Goal: Transaction & Acquisition: Purchase product/service

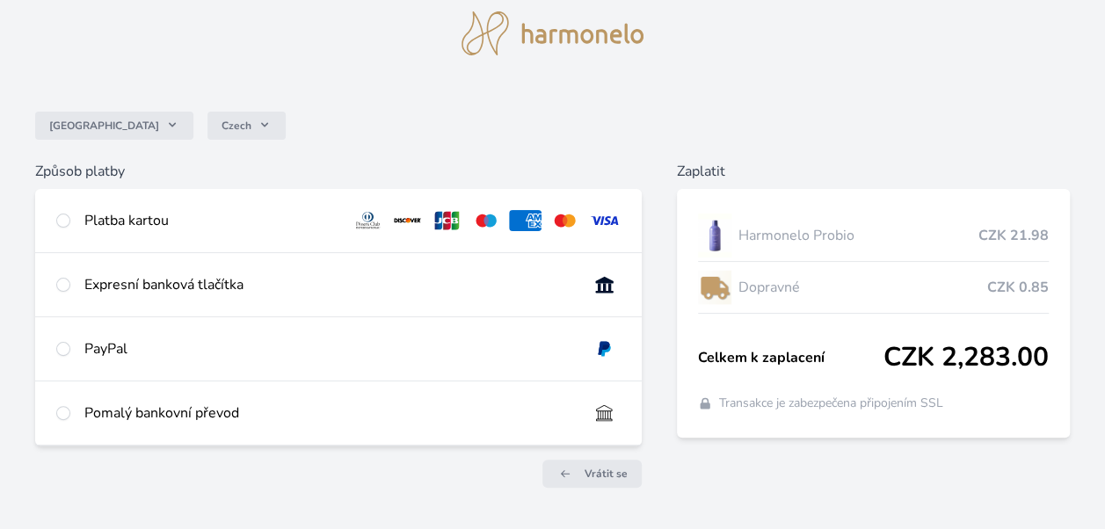
scroll to position [107, 0]
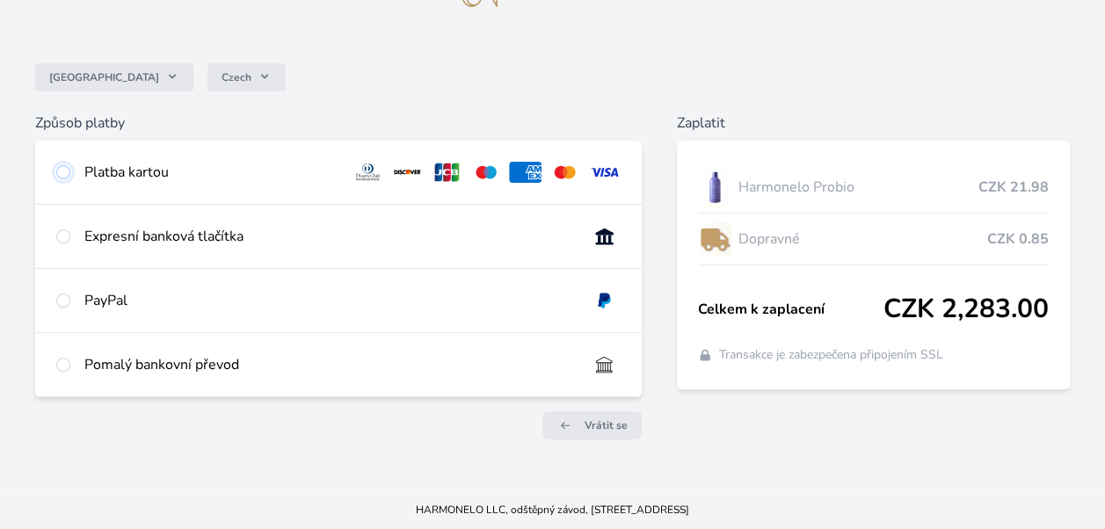
click at [65, 170] on input "radio" at bounding box center [63, 172] width 14 height 14
radio input "true"
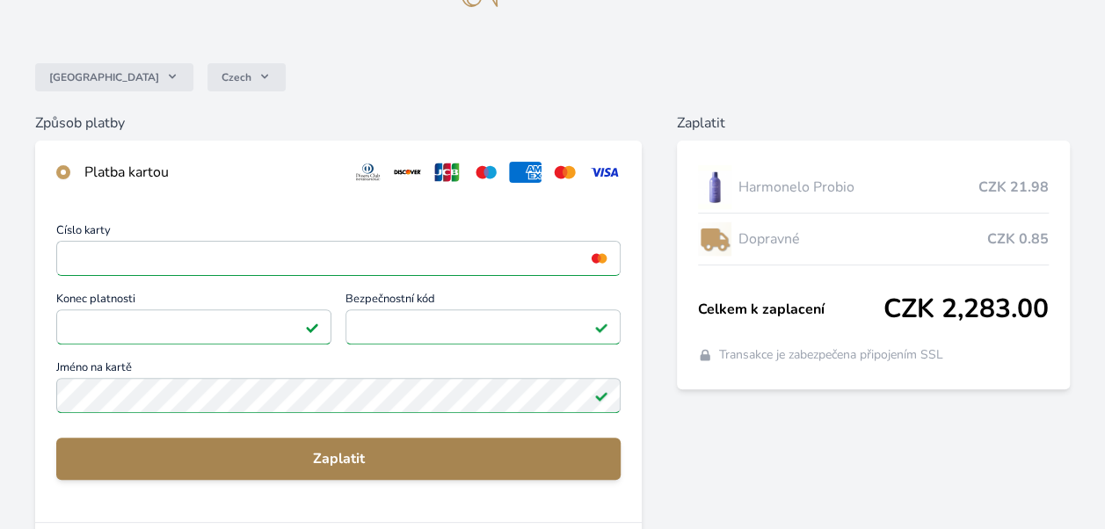
click at [272, 443] on button "Zaplatit" at bounding box center [338, 459] width 564 height 42
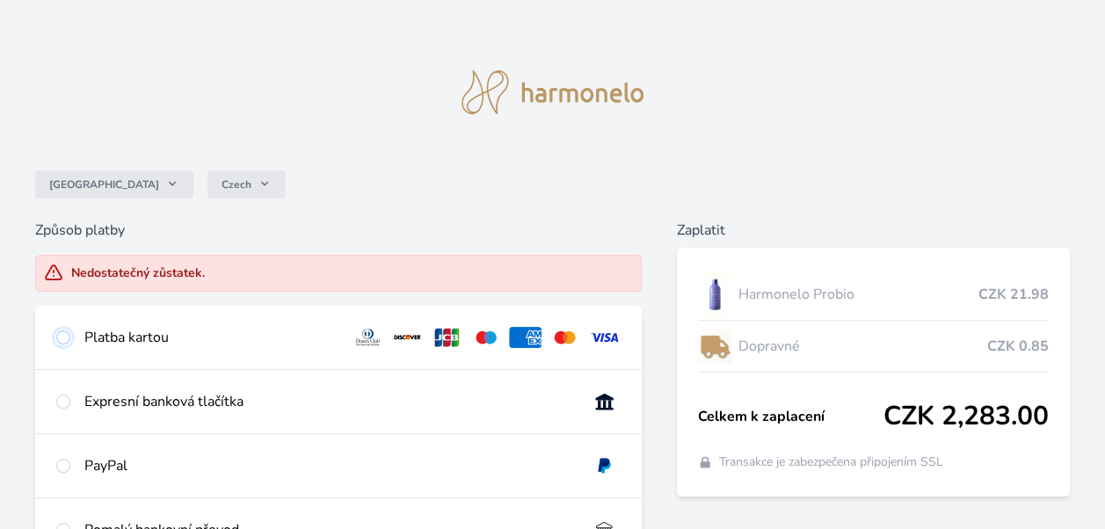
click at [67, 338] on input "radio" at bounding box center [63, 337] width 14 height 14
radio input "true"
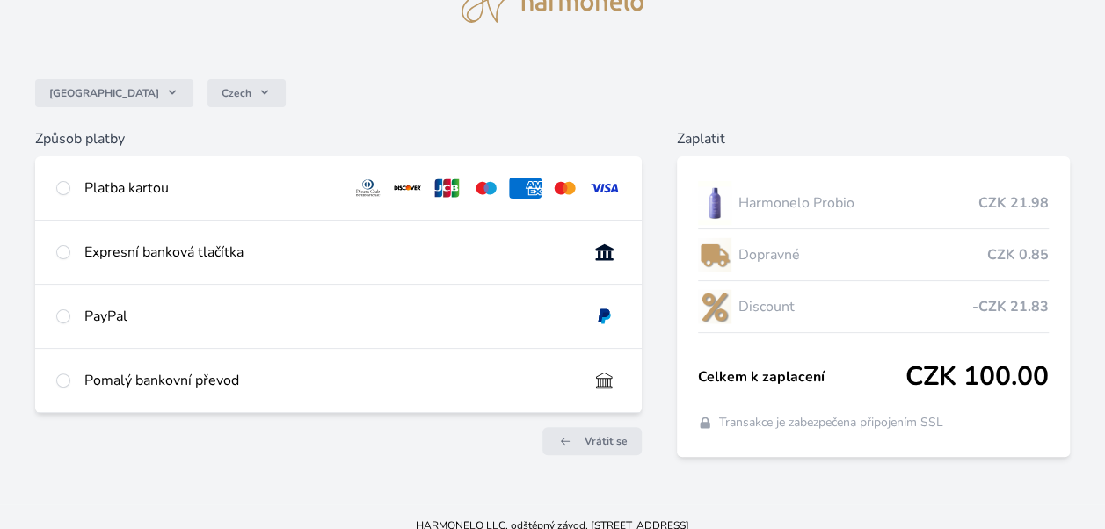
scroll to position [107, 0]
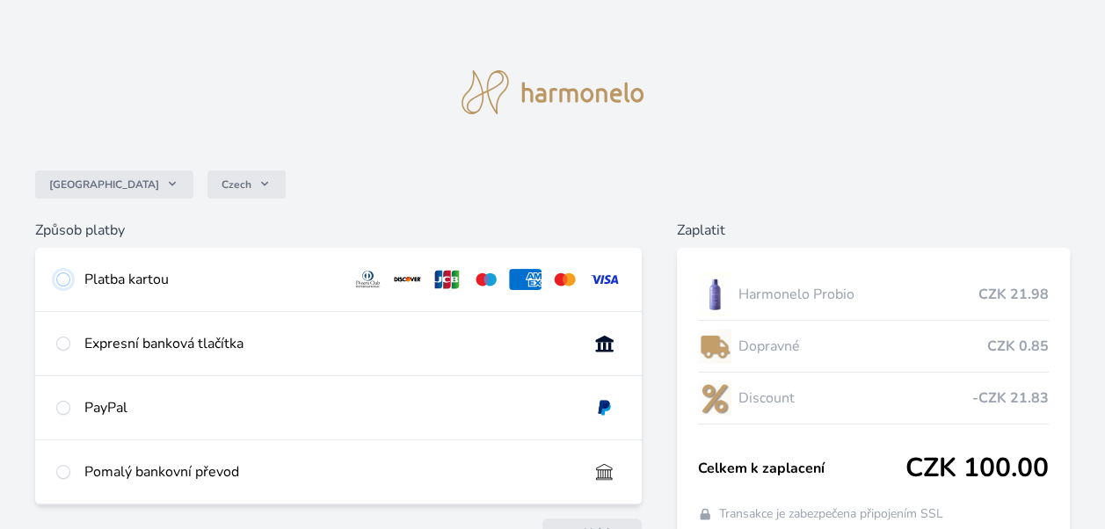
click at [60, 281] on input "radio" at bounding box center [63, 279] width 14 height 14
radio input "true"
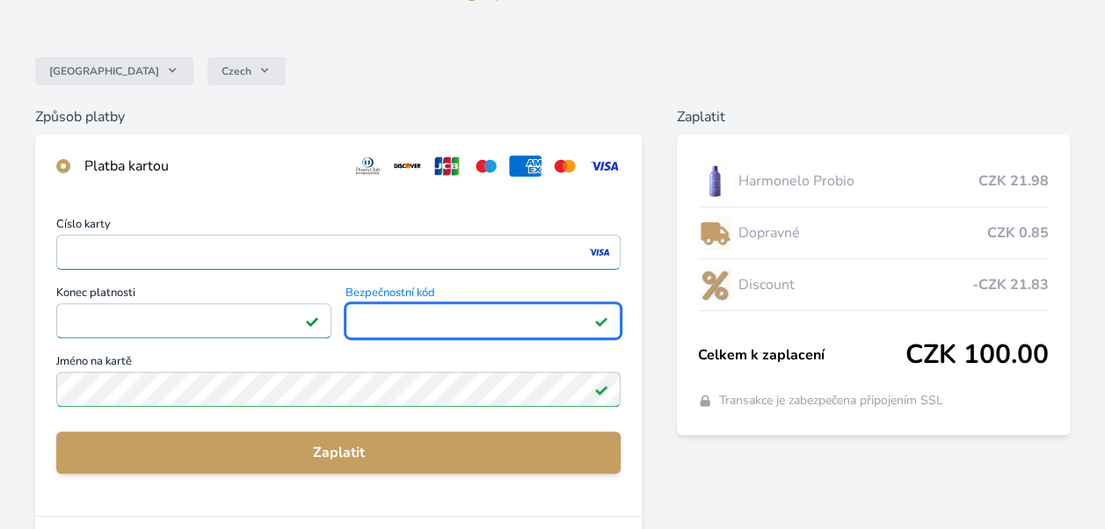
scroll to position [176, 0]
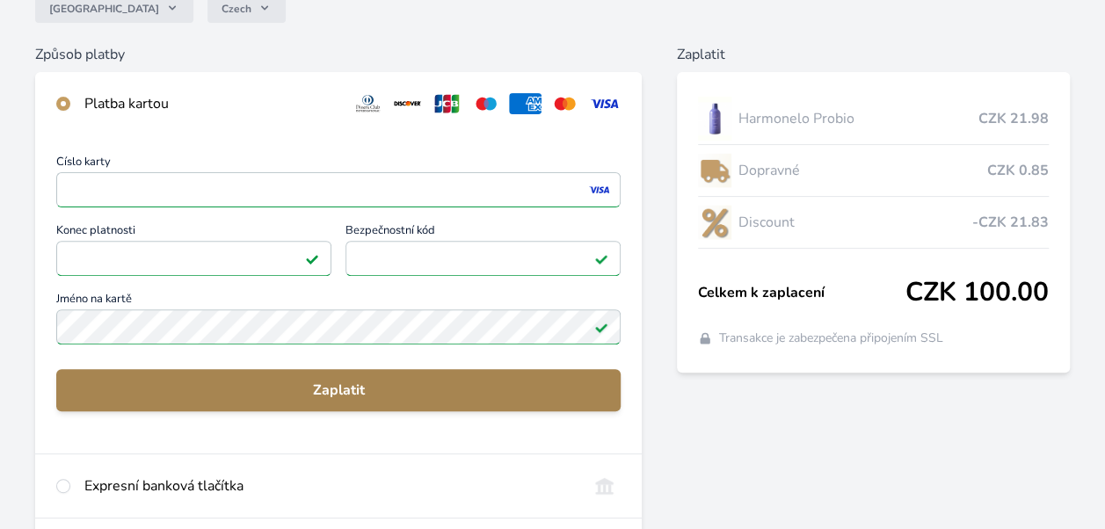
click at [355, 388] on span "Zaplatit" at bounding box center [338, 390] width 536 height 21
